Goal: Navigation & Orientation: Find specific page/section

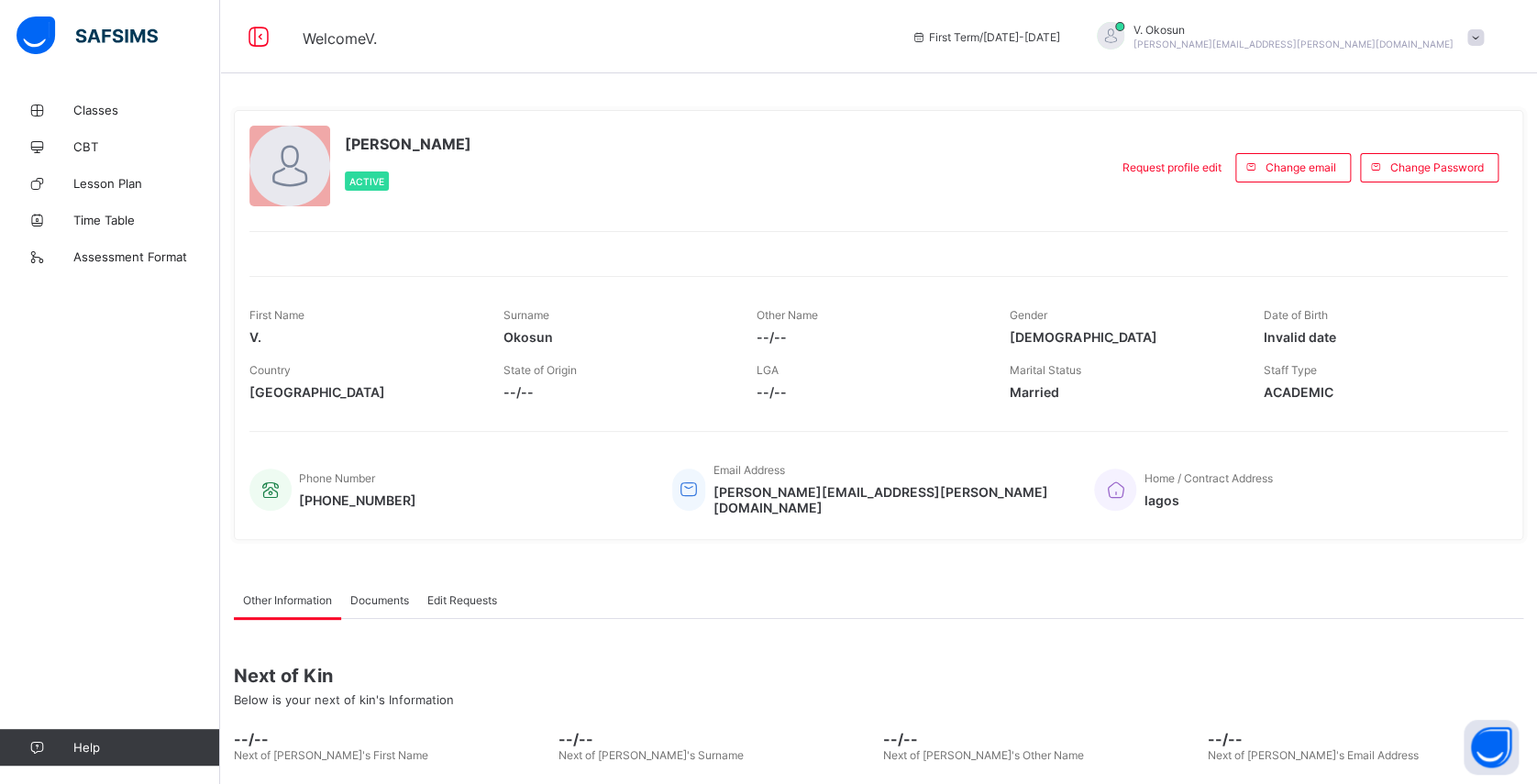
click at [1124, 31] on div at bounding box center [1110, 35] width 27 height 27
click at [1428, 171] on span "Logout" at bounding box center [1425, 181] width 121 height 21
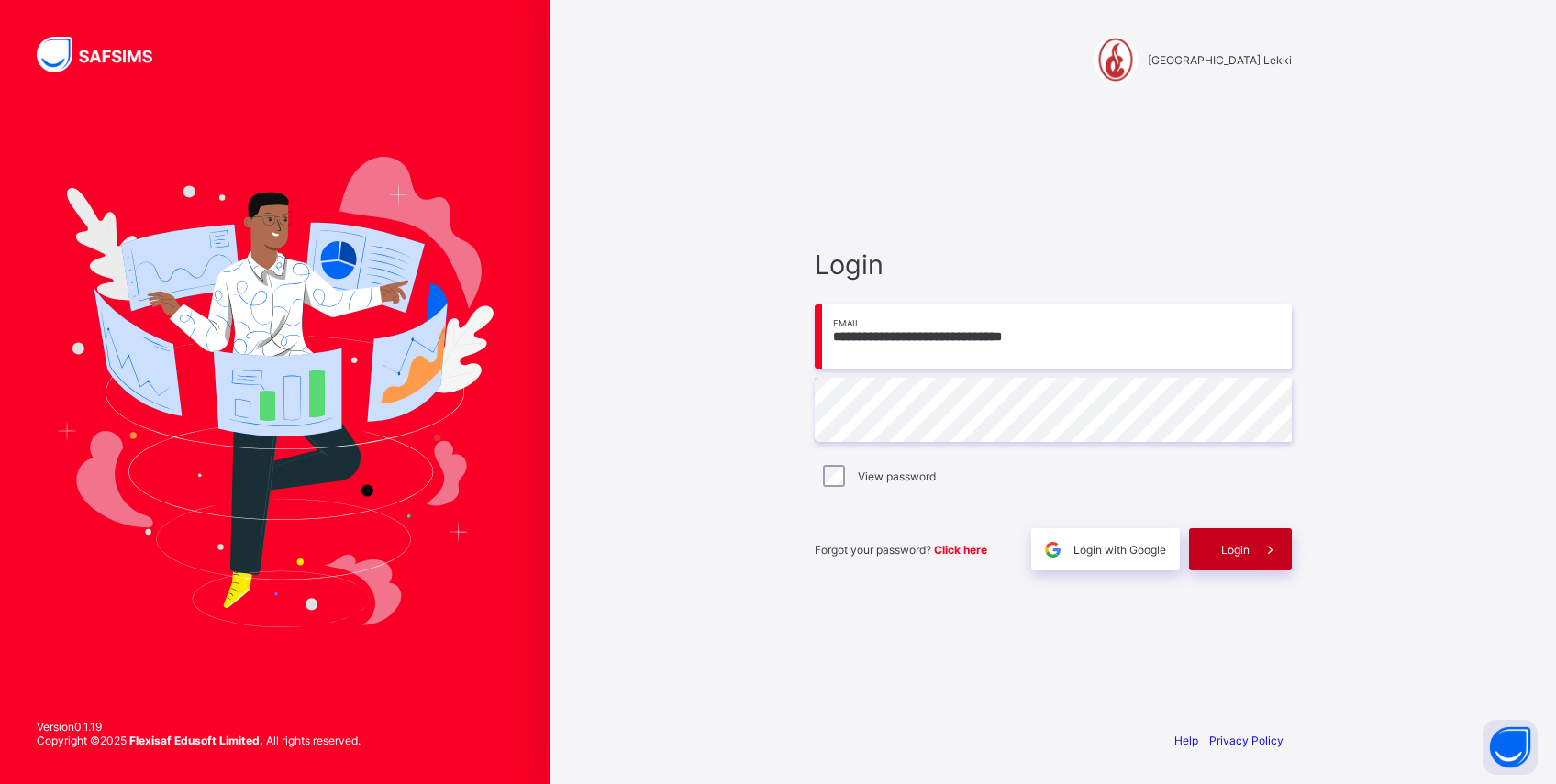
click at [1236, 545] on span "Login" at bounding box center [1235, 550] width 28 height 14
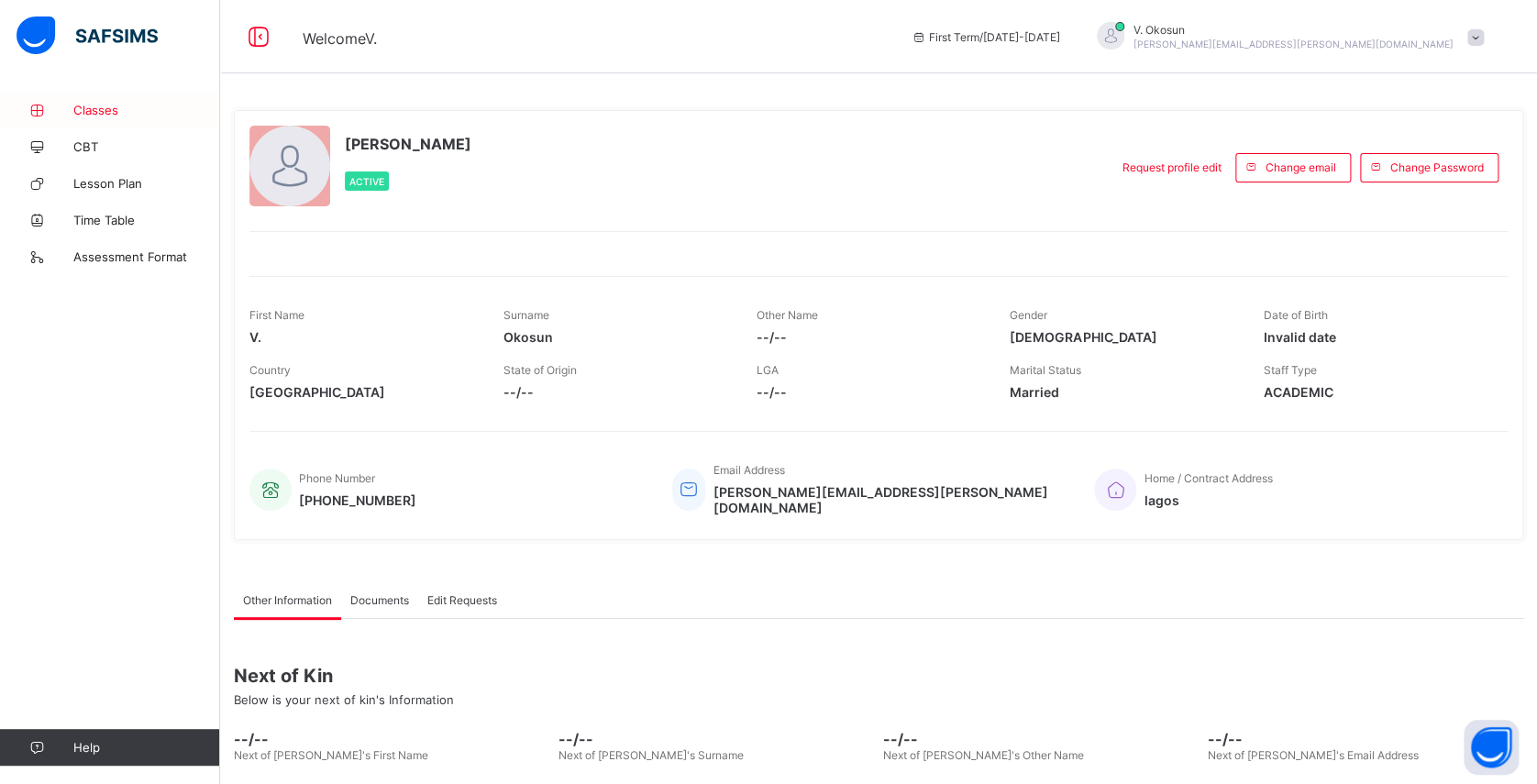
click at [121, 107] on span "Classes" at bounding box center [146, 111] width 146 height 15
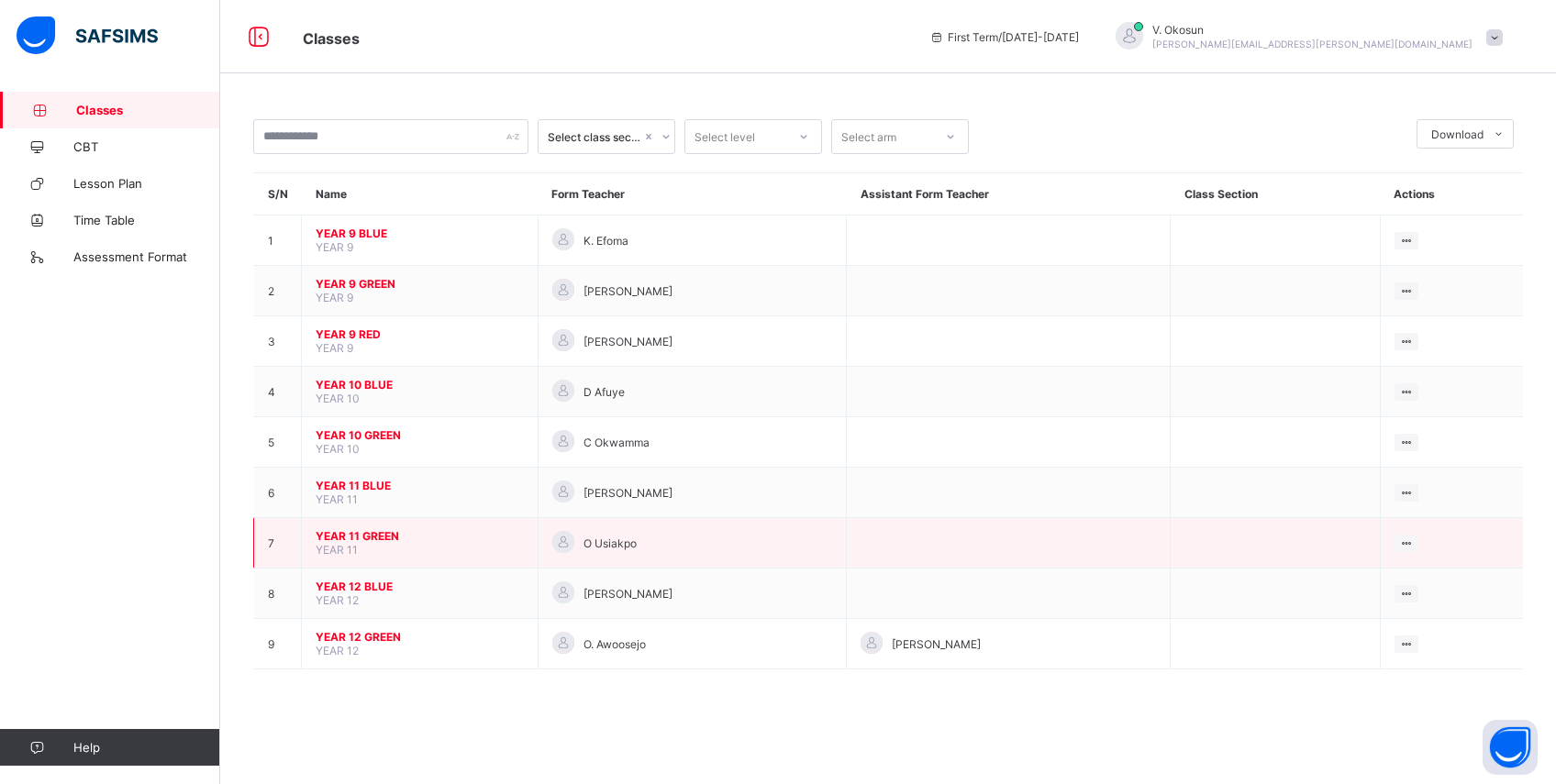
click at [389, 529] on span "YEAR 11 GREEN" at bounding box center [419, 536] width 208 height 14
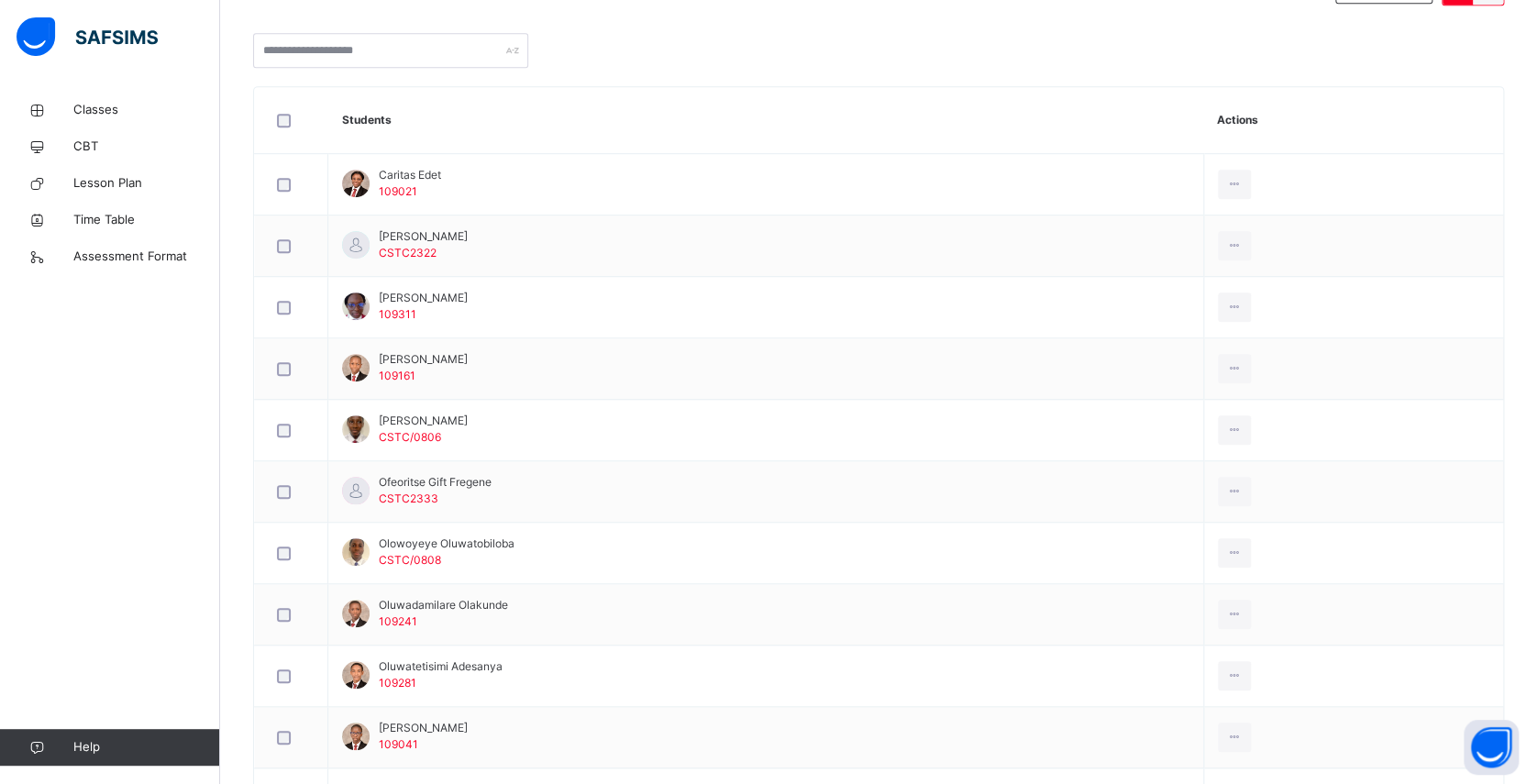
scroll to position [442, 0]
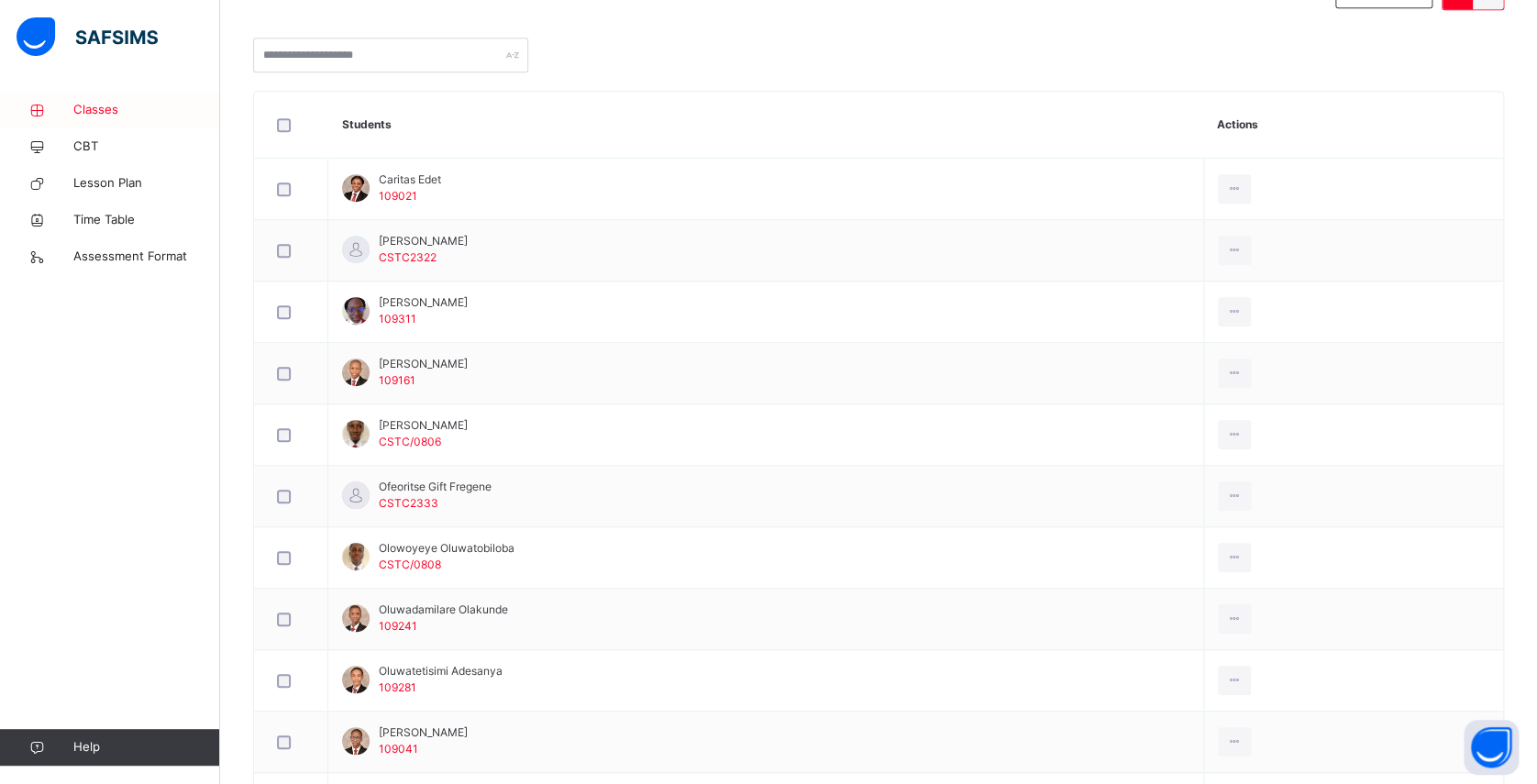
click at [117, 122] on link "Classes" at bounding box center [110, 110] width 220 height 37
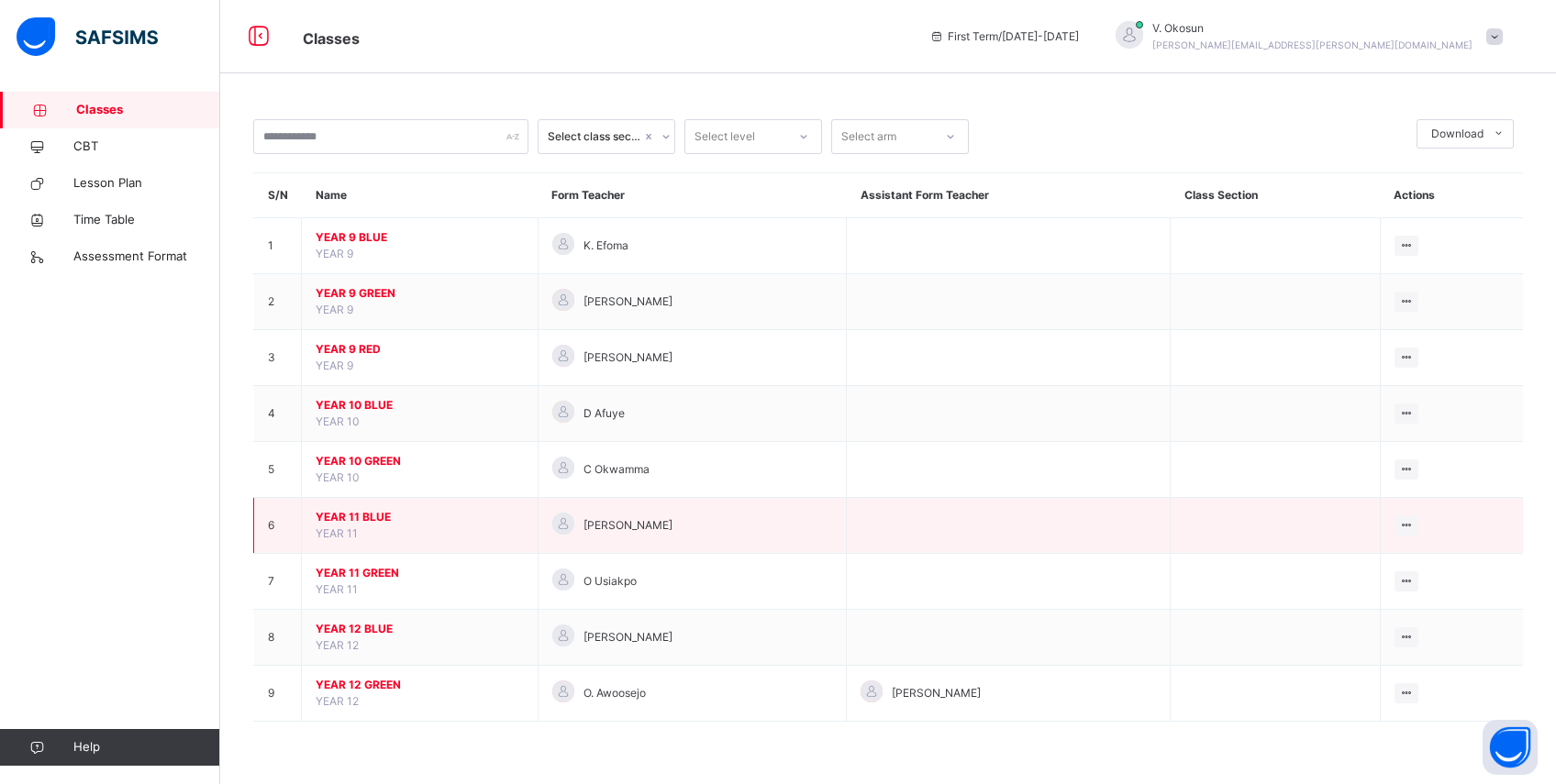
click at [357, 516] on span "YEAR 11 BLUE" at bounding box center [419, 517] width 208 height 16
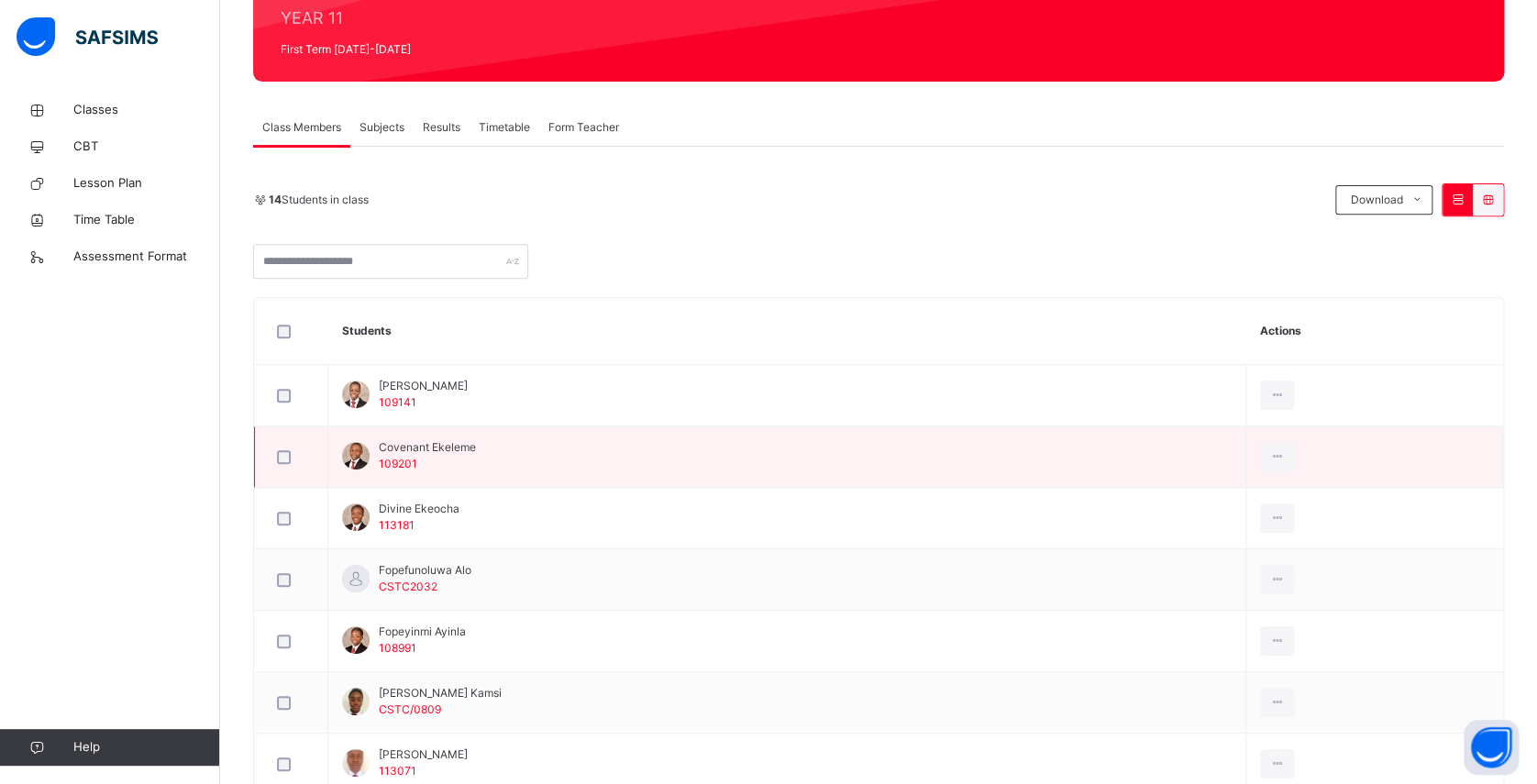
scroll to position [234, 0]
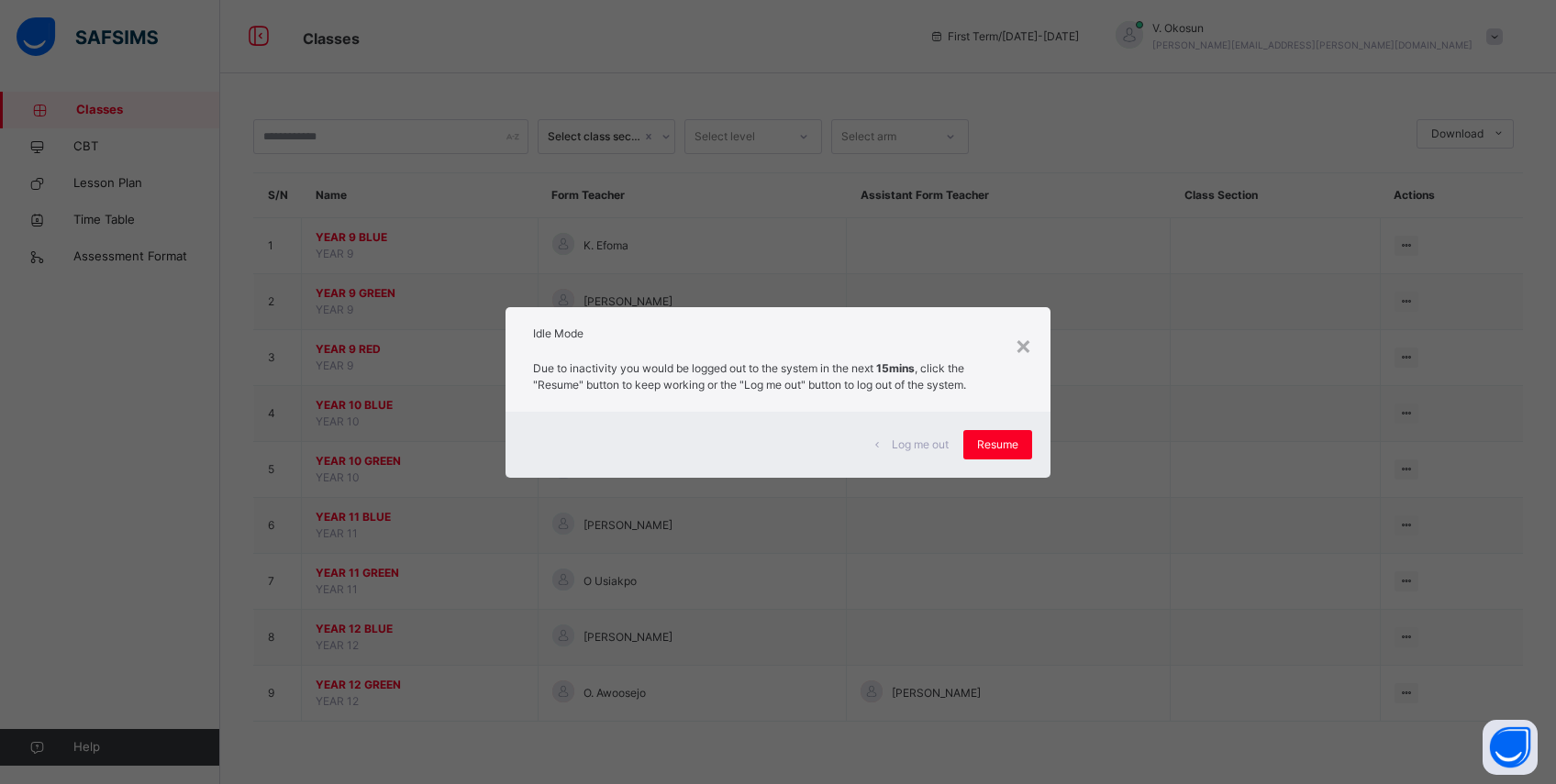
click at [932, 450] on span "Log me out" at bounding box center [920, 444] width 57 height 16
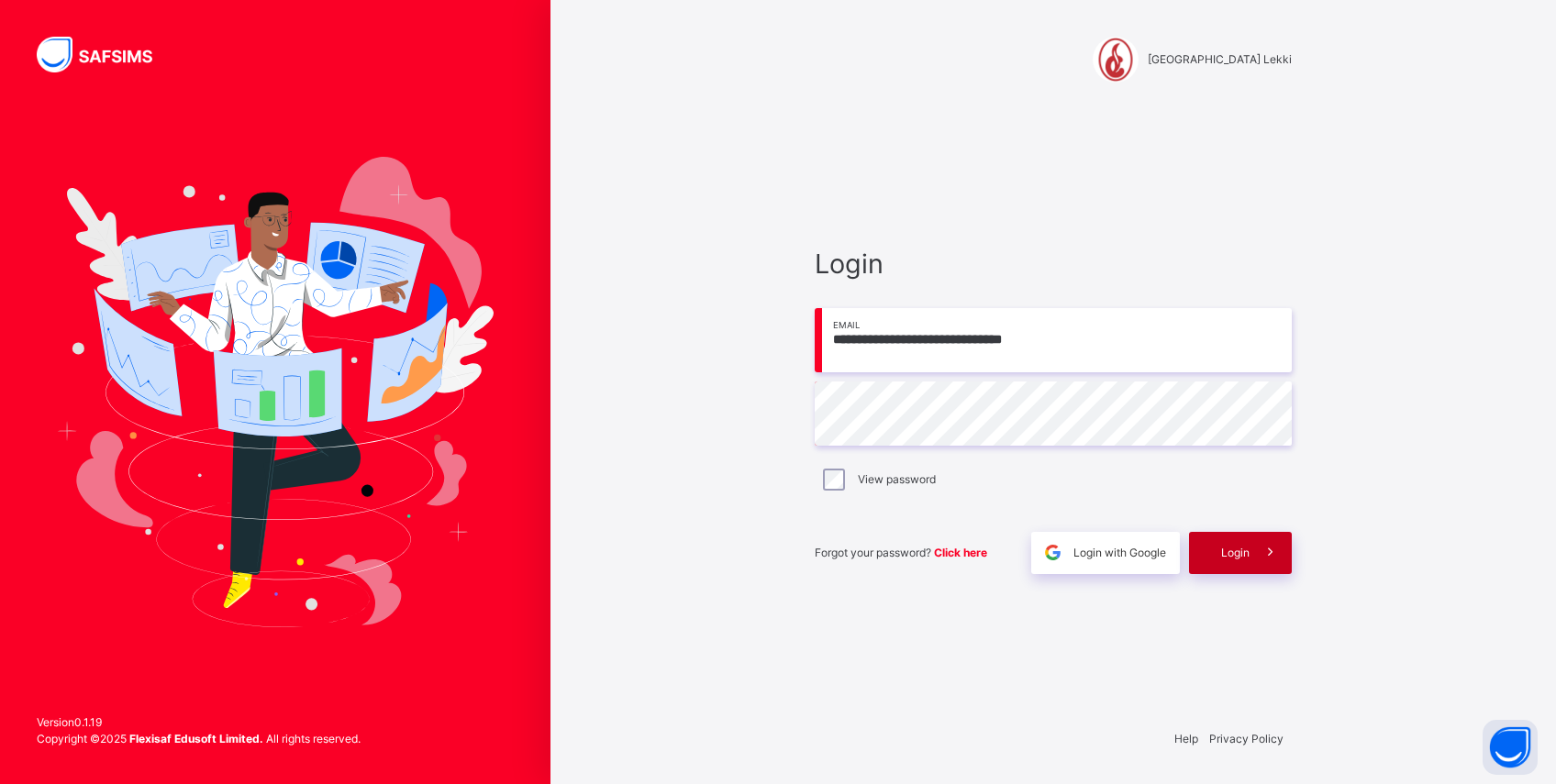
click at [1226, 545] on span "Login" at bounding box center [1235, 553] width 28 height 16
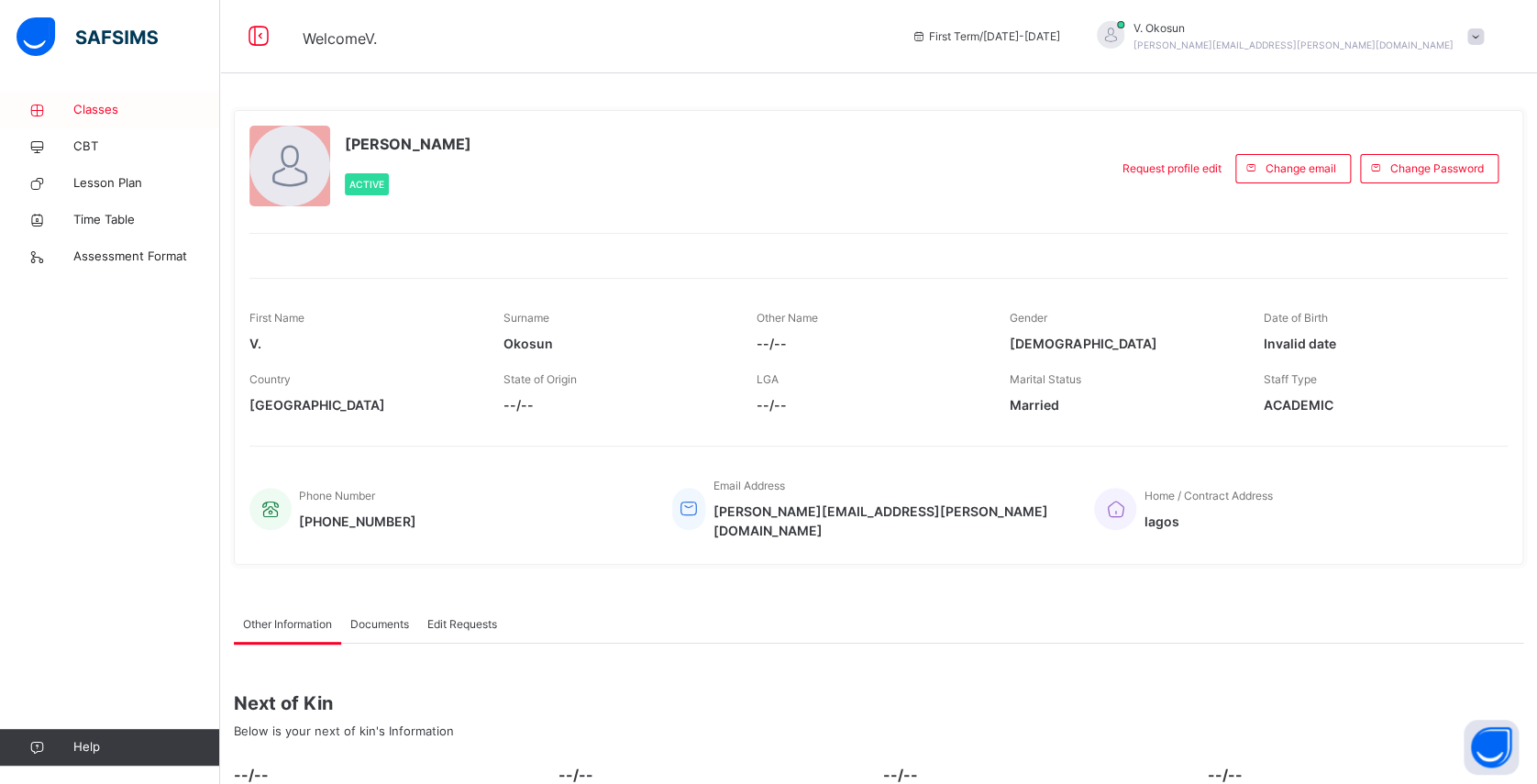
click at [91, 105] on span "Classes" at bounding box center [146, 110] width 146 height 18
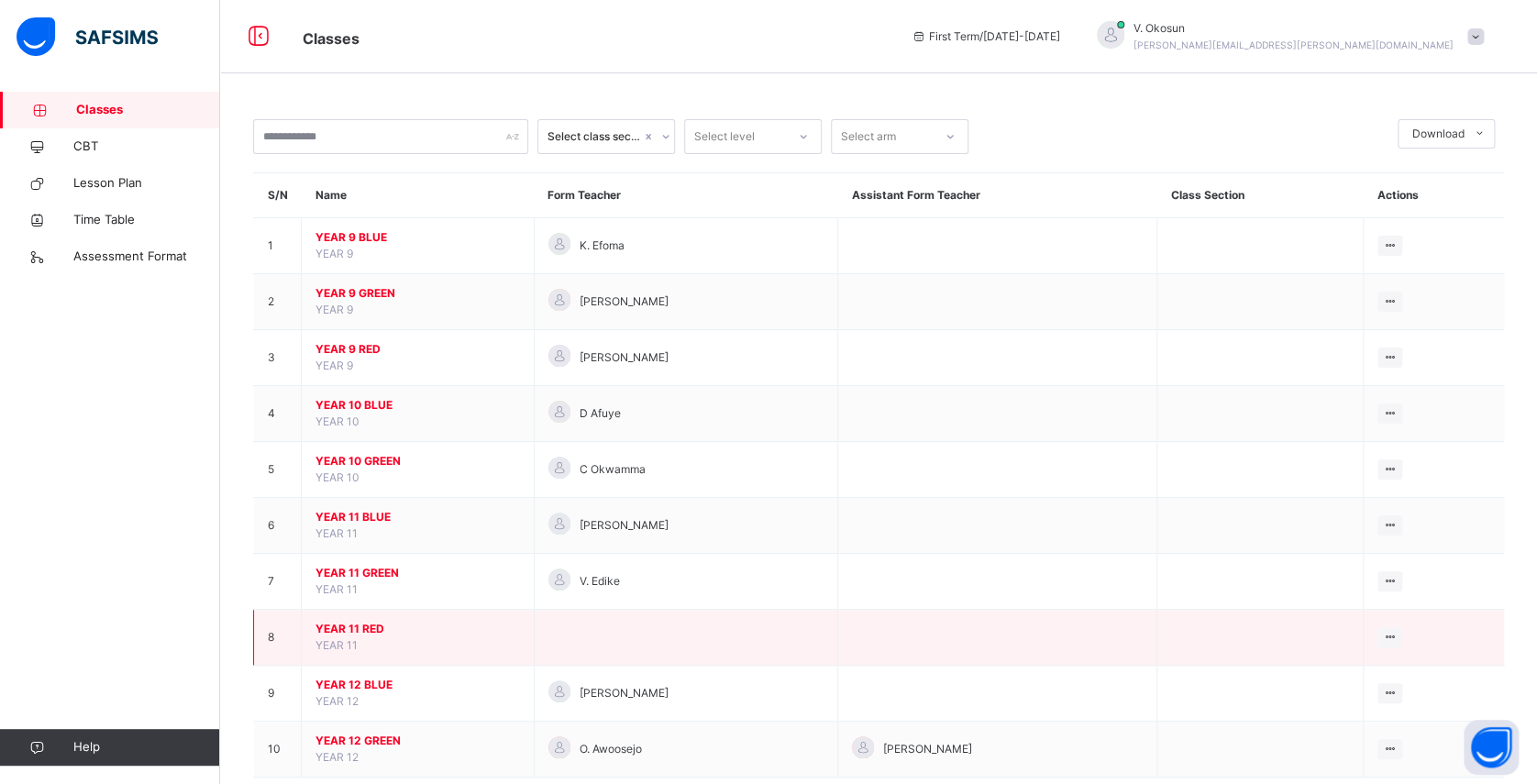
click at [362, 631] on span "YEAR 11 RED" at bounding box center [418, 628] width 205 height 16
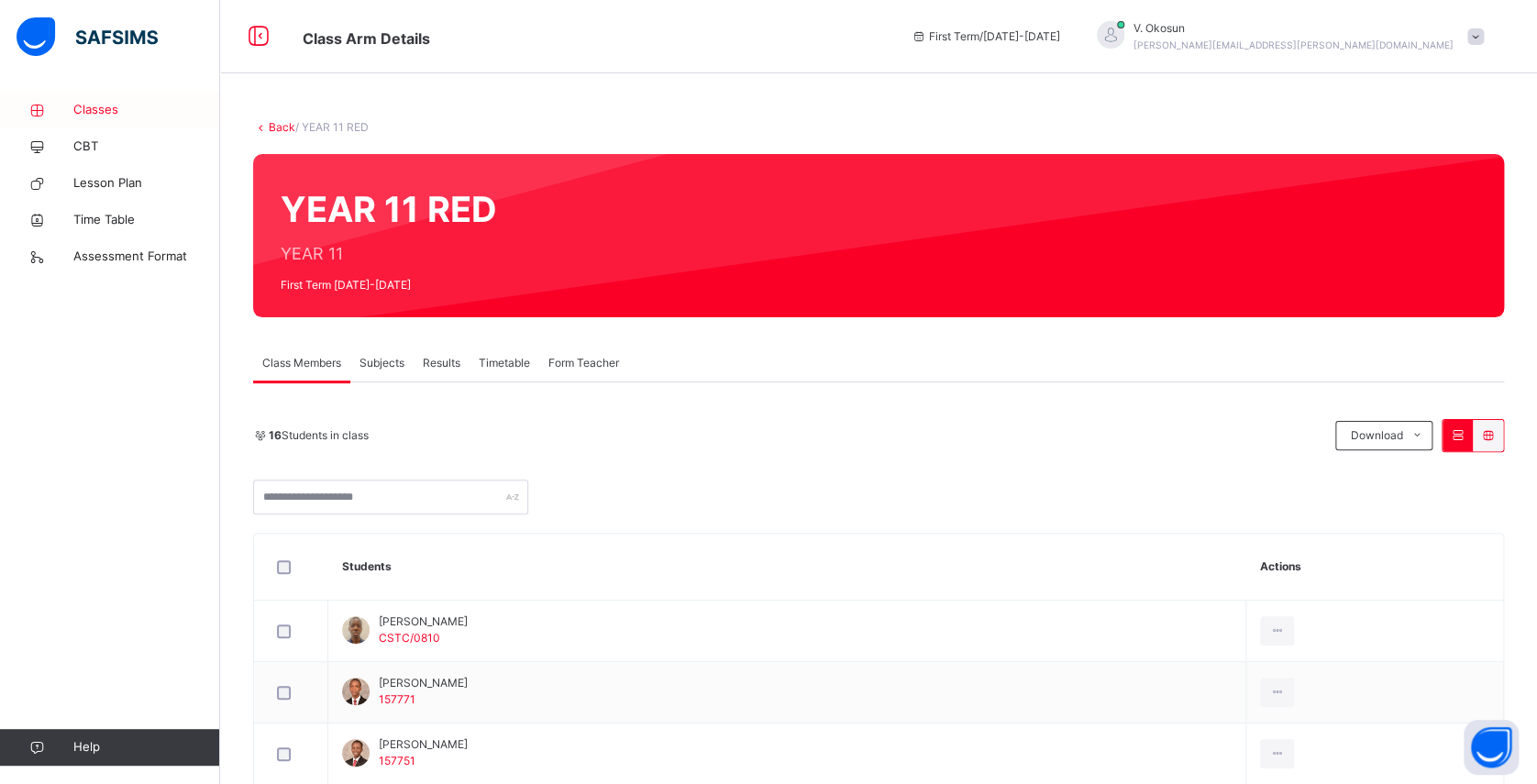
click at [87, 110] on span "Classes" at bounding box center [146, 110] width 146 height 18
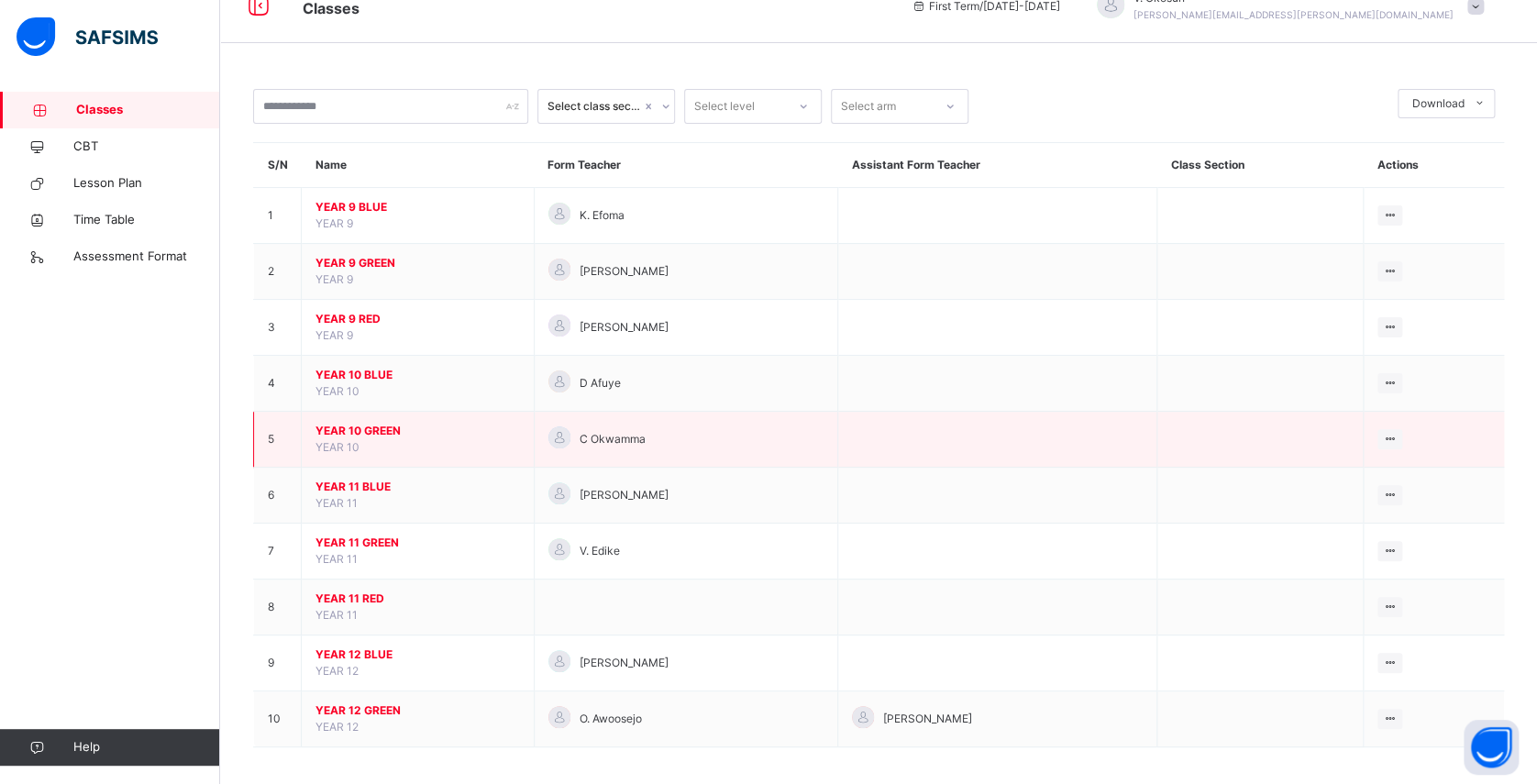
scroll to position [38, 0]
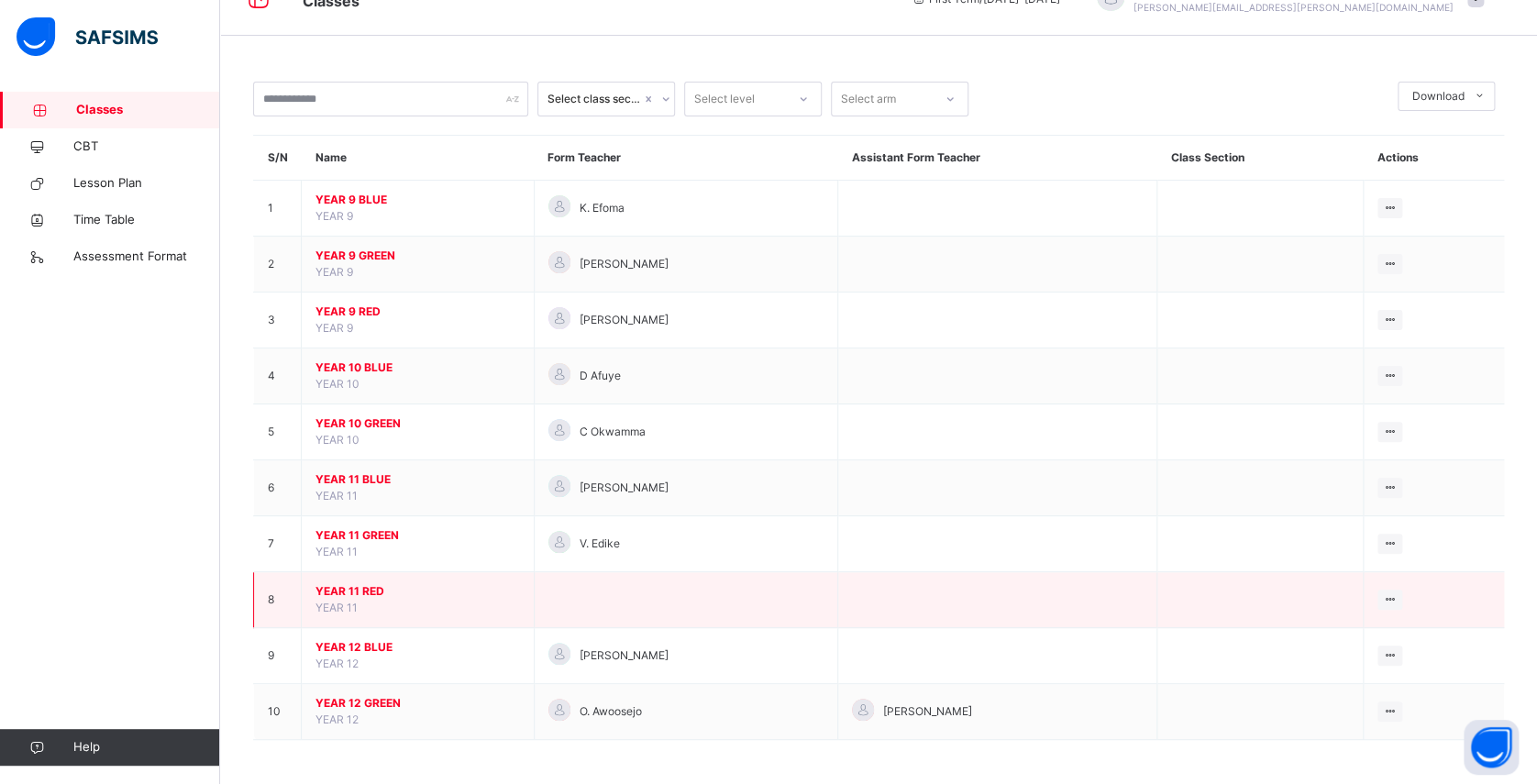
click at [360, 587] on span "YEAR 11 RED" at bounding box center [418, 591] width 205 height 16
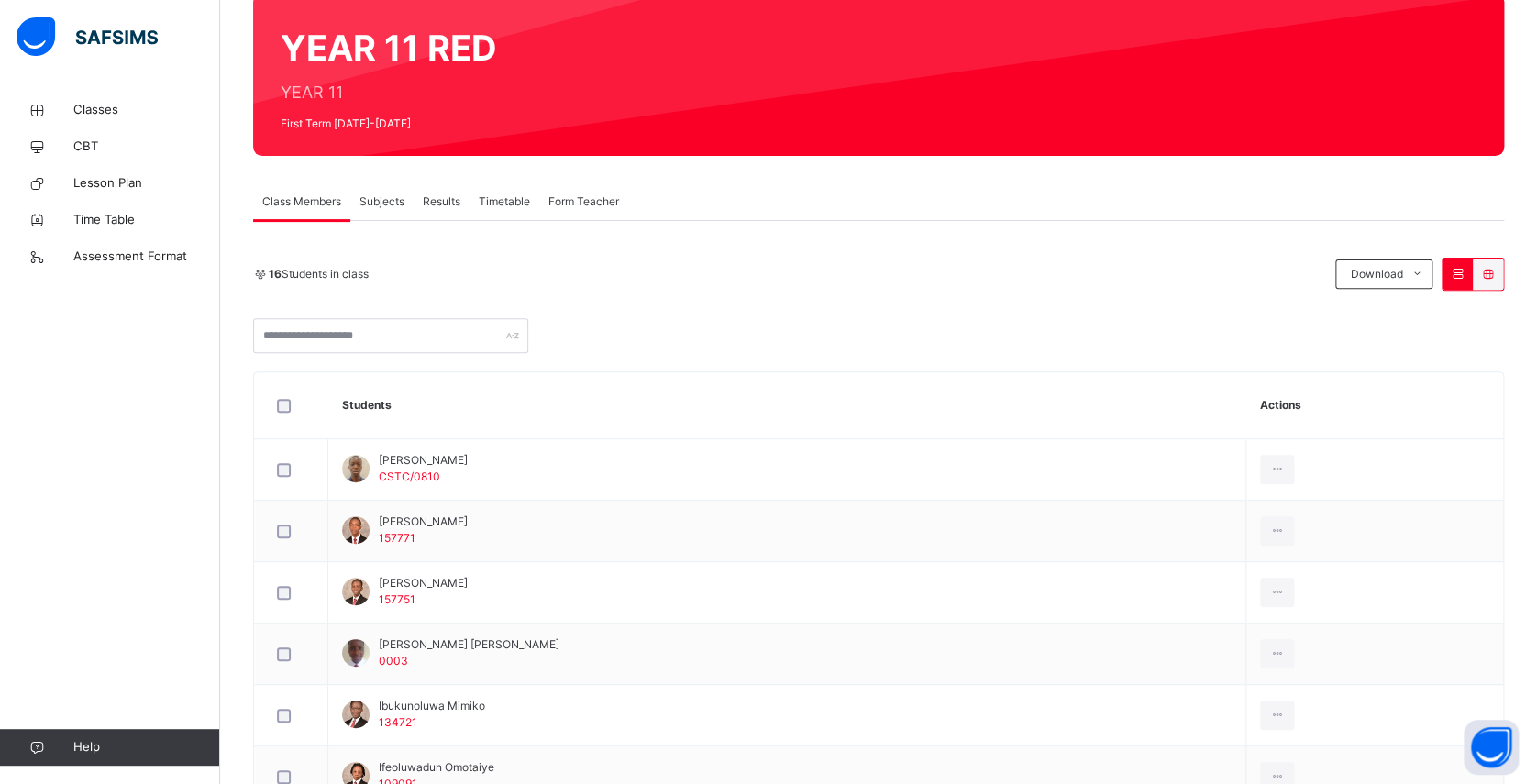
scroll to position [163, 0]
